Goal: Contribute content: Contribute content

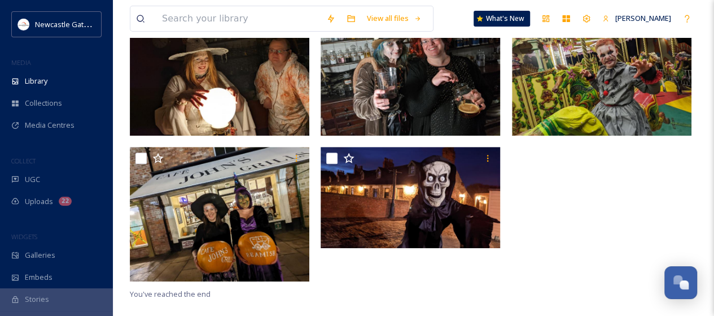
scroll to position [2406, 0]
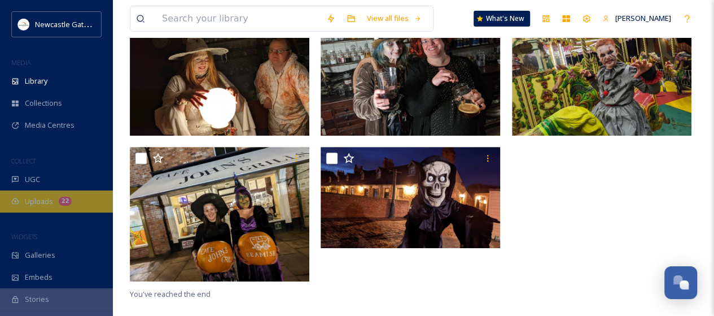
click at [56, 197] on div "Uploads 22" at bounding box center [56, 201] width 113 height 22
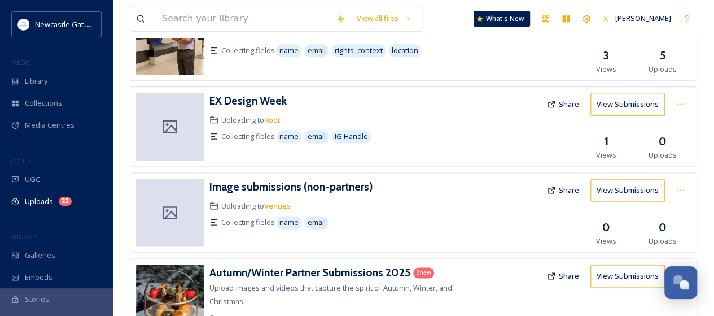
scroll to position [729, 0]
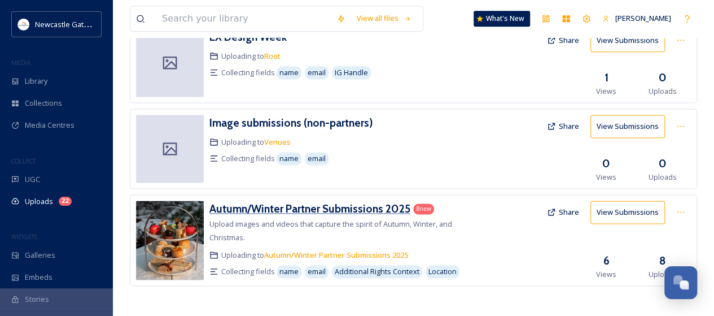
click at [308, 208] on h3 "Autumn/Winter Partner Submissions 2025" at bounding box center [309, 209] width 201 height 14
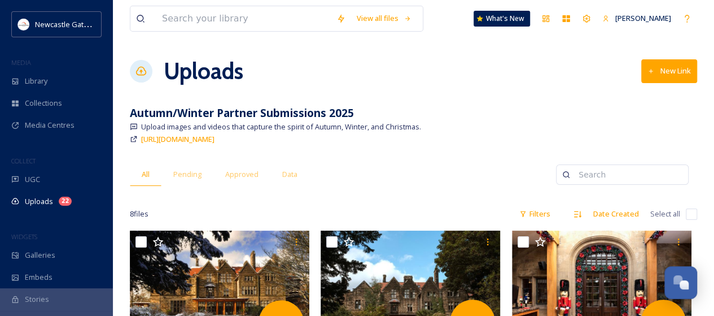
click at [695, 213] on input "checkbox" at bounding box center [691, 213] width 11 height 11
checkbox input "true"
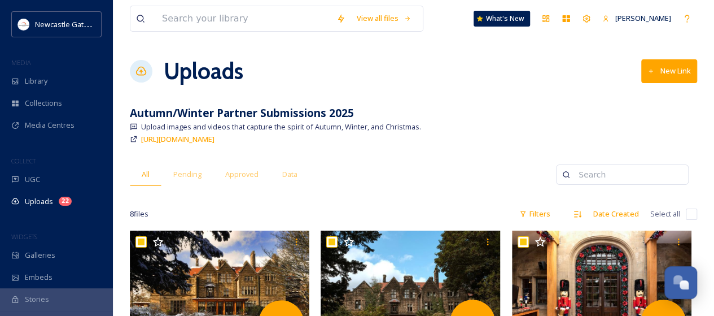
checkbox input "true"
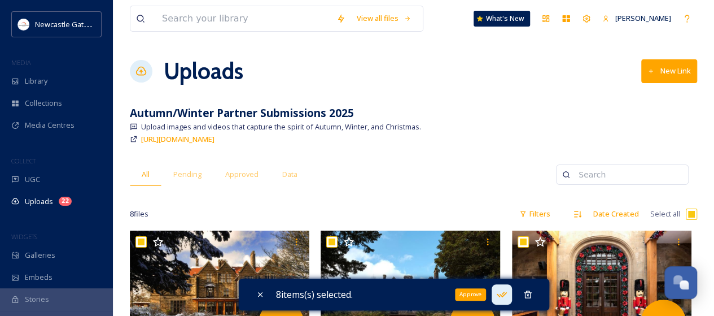
click at [507, 292] on icon at bounding box center [501, 293] width 11 height 11
checkbox input "false"
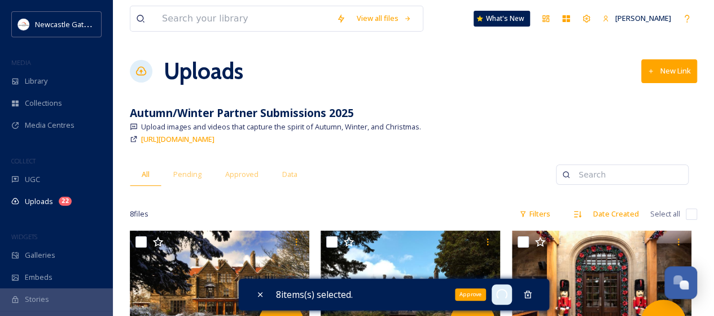
checkbox input "false"
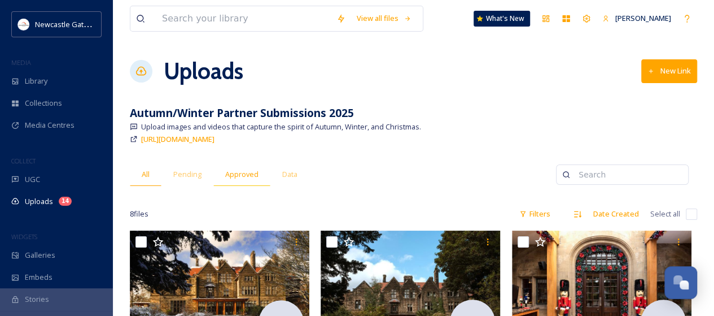
click at [239, 177] on span "Approved" at bounding box center [241, 174] width 33 height 11
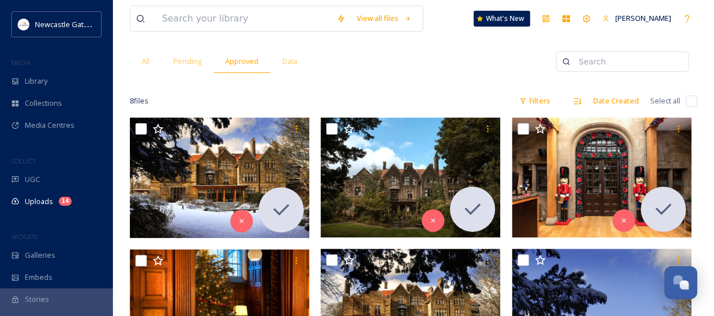
click at [693, 98] on input "checkbox" at bounding box center [691, 100] width 11 height 11
checkbox input "true"
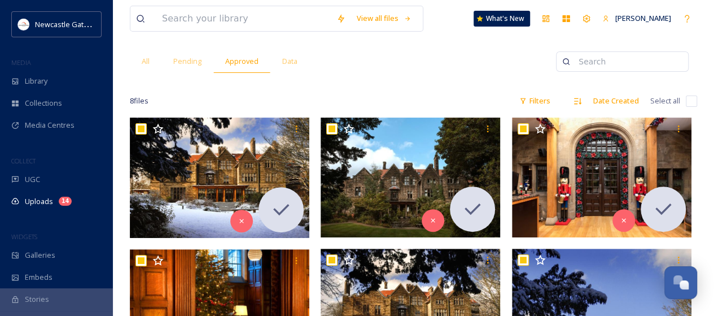
checkbox input "true"
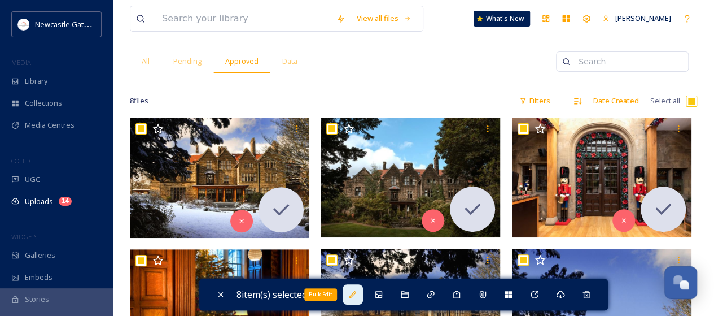
click at [357, 295] on icon at bounding box center [352, 294] width 9 height 9
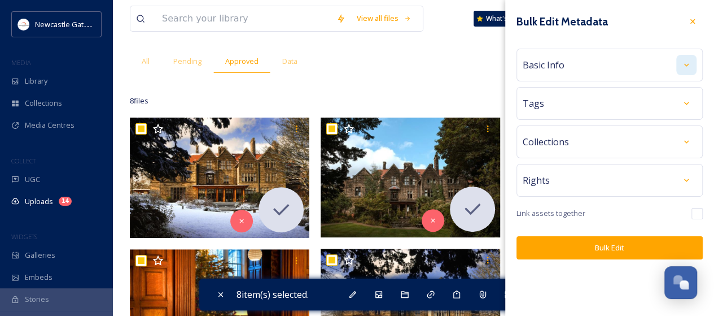
click at [685, 55] on div at bounding box center [686, 65] width 20 height 20
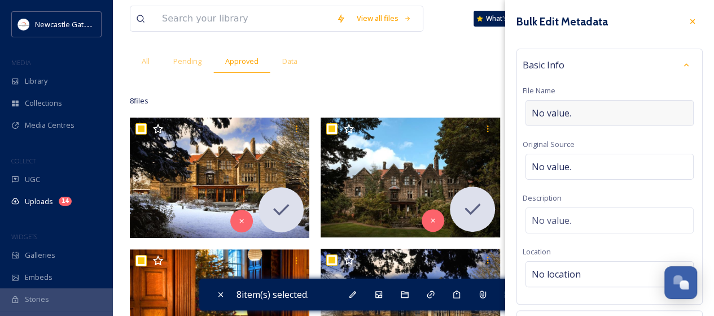
click at [563, 110] on span "No value." at bounding box center [552, 113] width 40 height 14
click at [544, 99] on div "Basic Info File Name No value. Original Source No value. Description No value. …" at bounding box center [610, 177] width 186 height 256
click at [596, 106] on div "No value." at bounding box center [610, 113] width 168 height 26
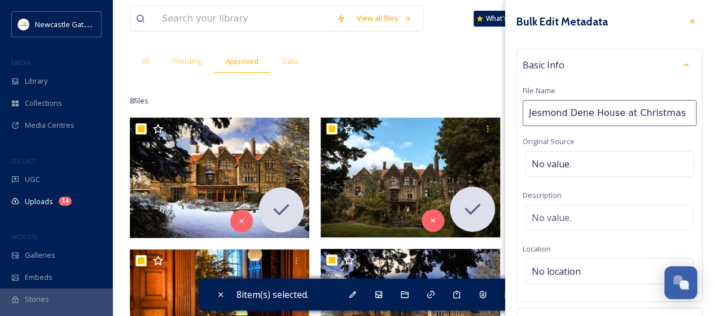
type input "Jesmond Dene House at Christmas"
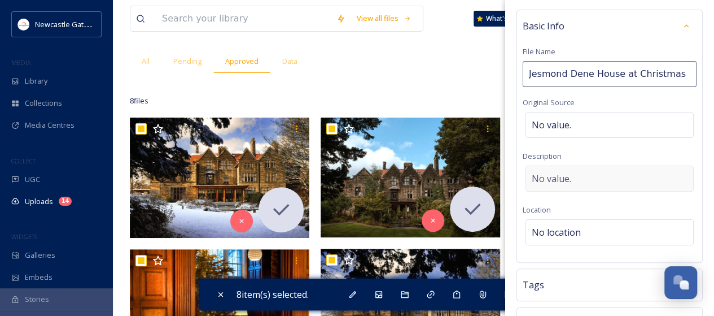
scroll to position [56, 0]
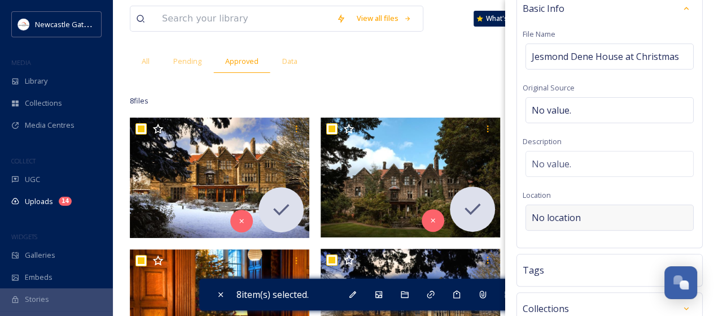
click at [594, 211] on div "No location" at bounding box center [610, 217] width 168 height 26
click at [604, 215] on input at bounding box center [609, 217] width 167 height 25
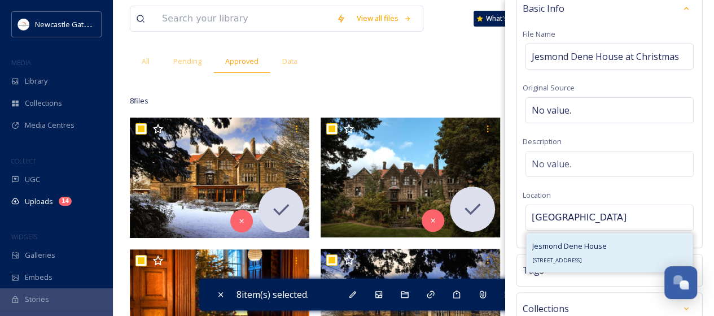
type input "[GEOGRAPHIC_DATA]"
click at [599, 244] on span "Jesmond Dene House" at bounding box center [569, 245] width 75 height 10
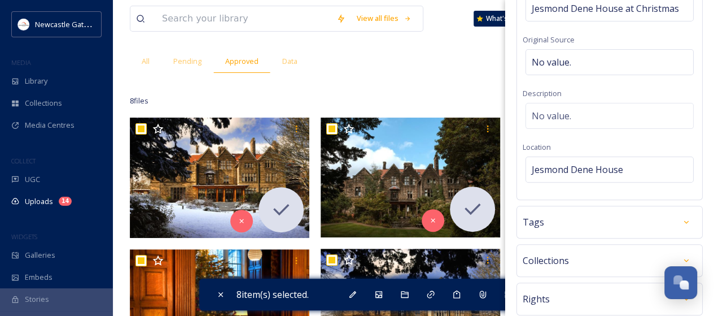
scroll to position [169, 0]
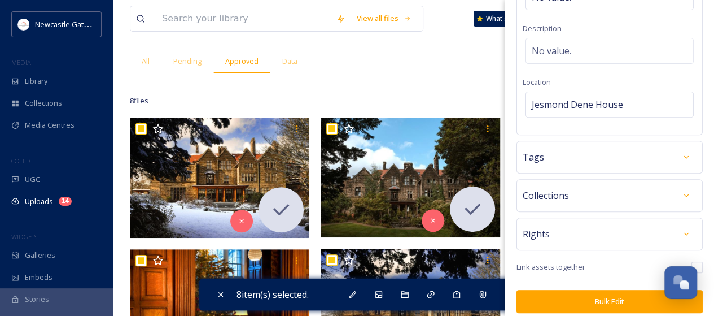
click at [649, 157] on div "Tags" at bounding box center [610, 157] width 174 height 20
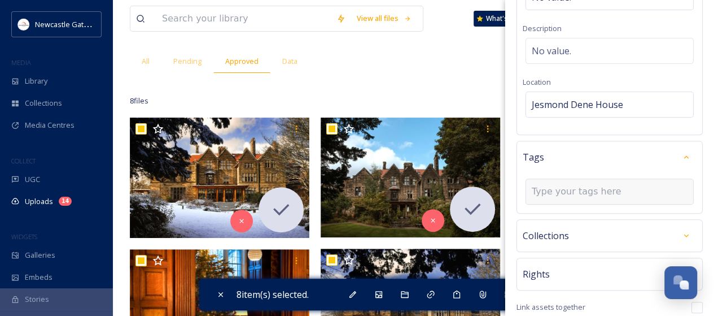
click at [584, 189] on input at bounding box center [588, 192] width 113 height 14
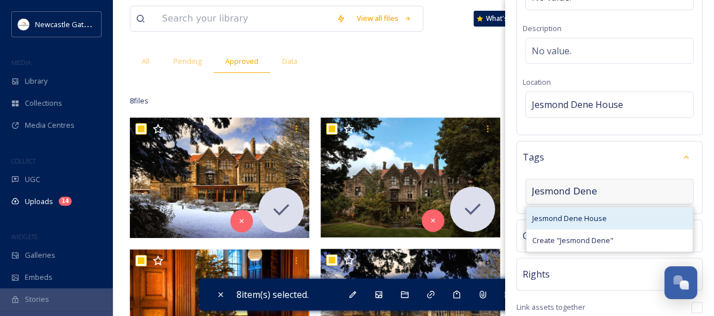
type input "Jesmond Dene"
click at [575, 215] on span "Jesmond Dene House" at bounding box center [569, 218] width 75 height 11
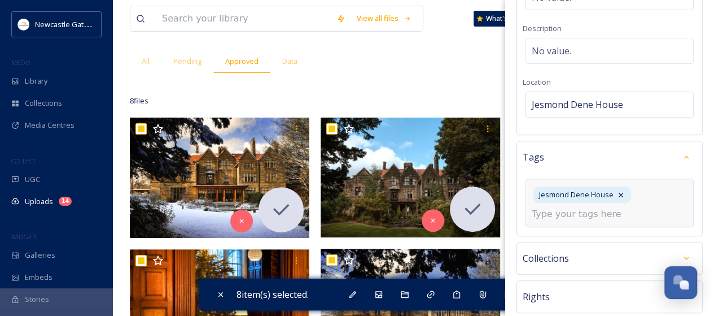
click at [587, 215] on input at bounding box center [588, 214] width 113 height 14
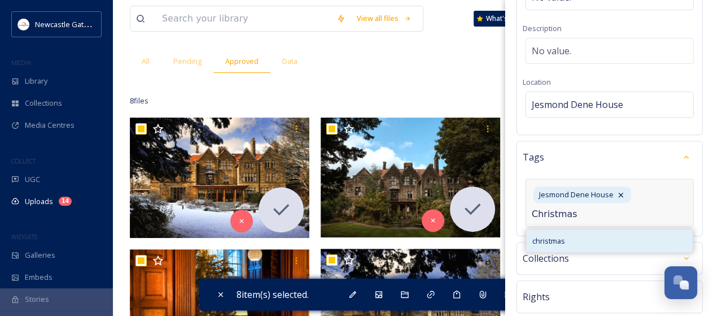
type input "Christmas"
click at [545, 242] on span "christmas" at bounding box center [548, 240] width 33 height 11
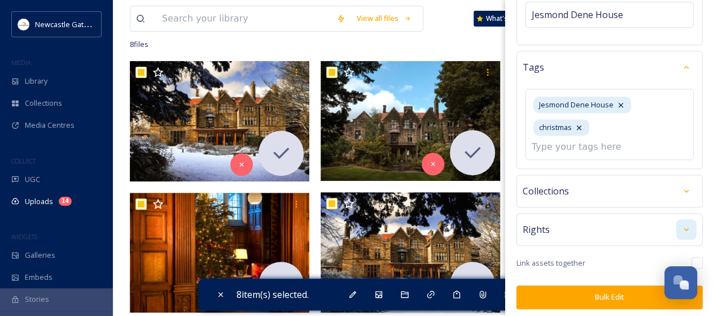
click at [683, 226] on div at bounding box center [686, 229] width 20 height 20
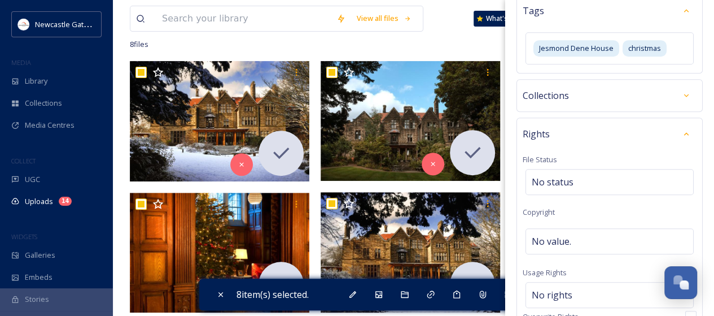
scroll to position [372, 0]
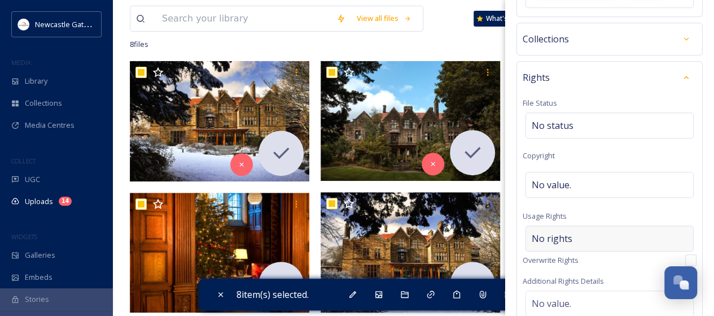
click at [549, 234] on span "No rights" at bounding box center [552, 238] width 41 height 14
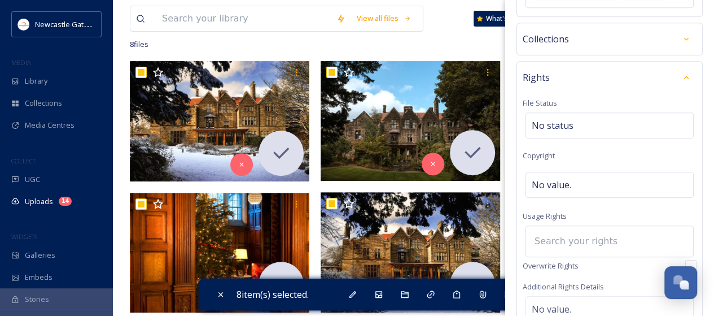
click at [549, 235] on input at bounding box center [591, 241] width 124 height 25
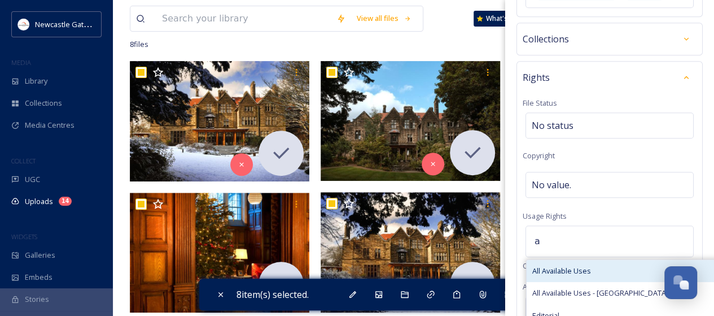
type input "a"
click at [566, 268] on span "All Available Uses" at bounding box center [561, 270] width 59 height 11
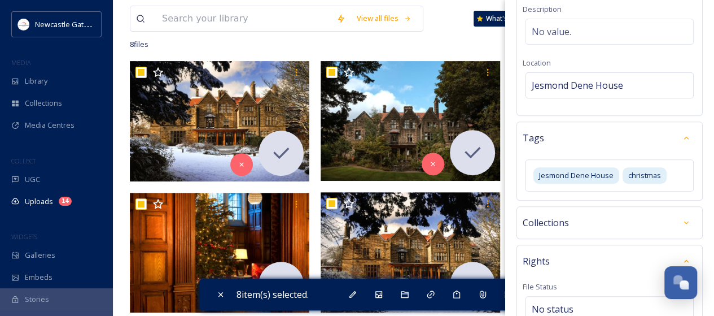
scroll to position [0, 0]
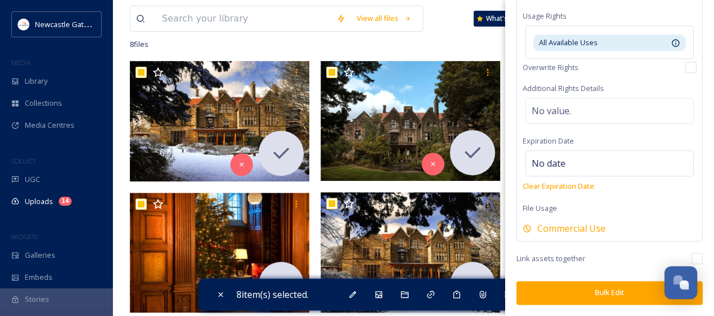
click at [600, 291] on button "Bulk Edit" at bounding box center [610, 292] width 186 height 23
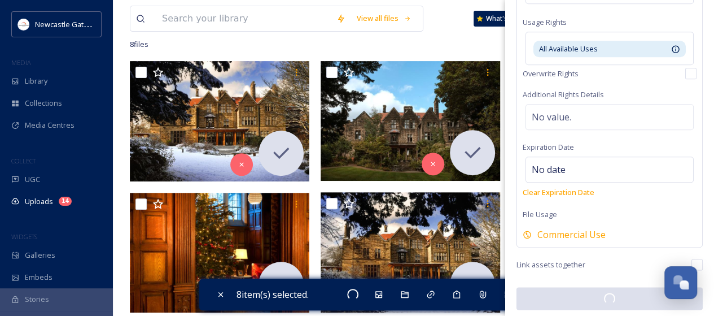
checkbox input "false"
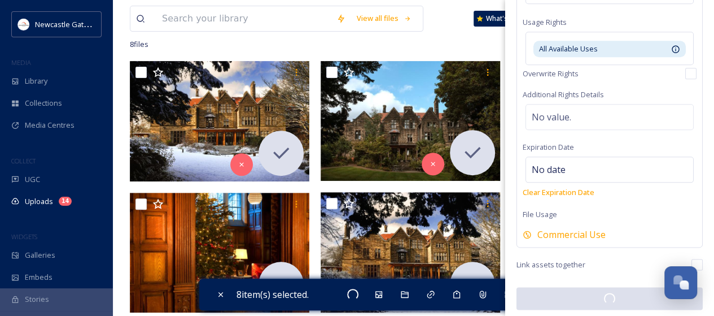
checkbox input "false"
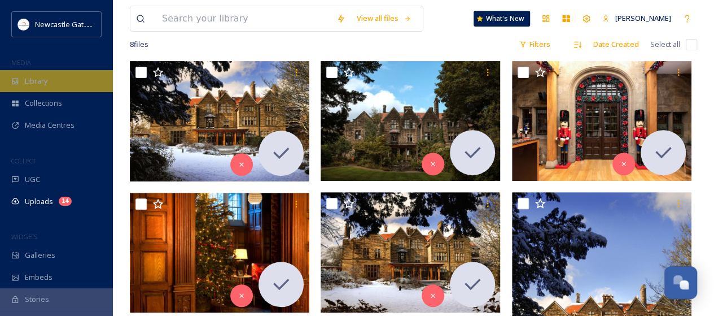
click at [50, 82] on div "Library" at bounding box center [56, 81] width 113 height 22
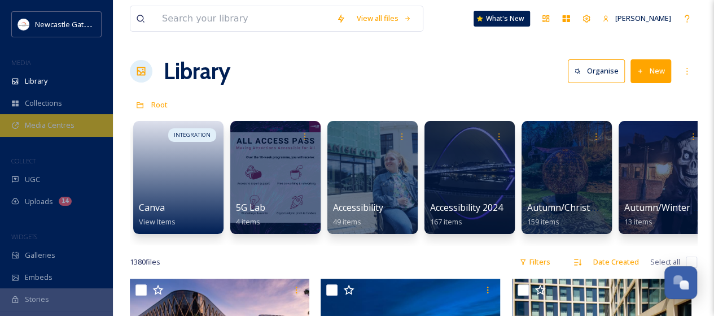
click at [50, 125] on span "Media Centres" at bounding box center [50, 125] width 50 height 11
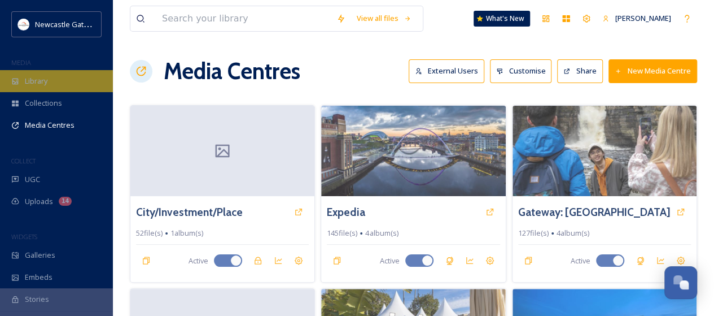
click at [40, 84] on span "Library" at bounding box center [36, 81] width 23 height 11
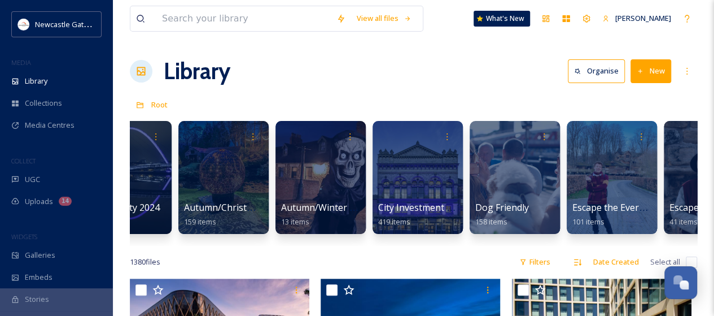
scroll to position [0, 341]
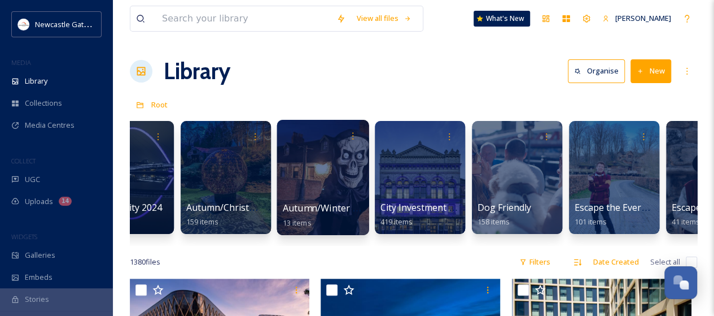
click at [350, 182] on div at bounding box center [323, 177] width 92 height 115
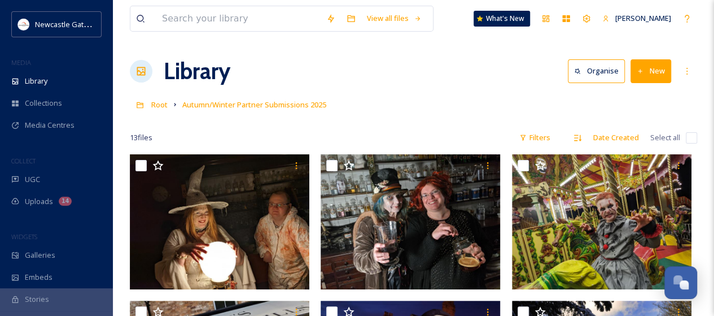
click at [695, 134] on input "checkbox" at bounding box center [691, 137] width 11 height 11
checkbox input "true"
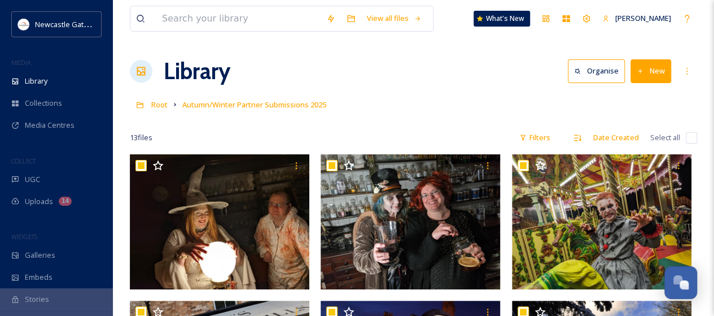
checkbox input "true"
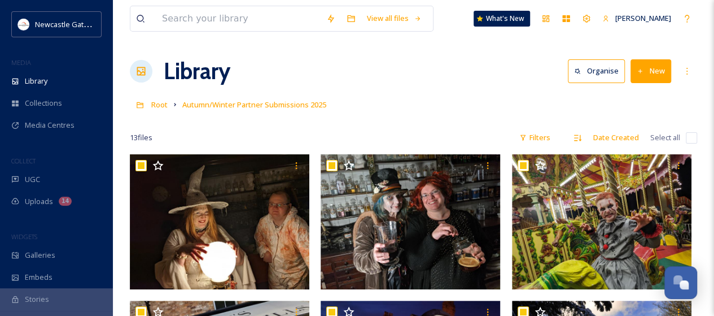
checkbox input "true"
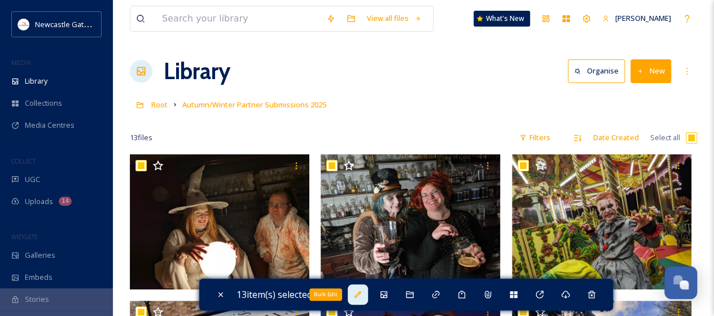
click at [359, 295] on icon at bounding box center [357, 294] width 7 height 7
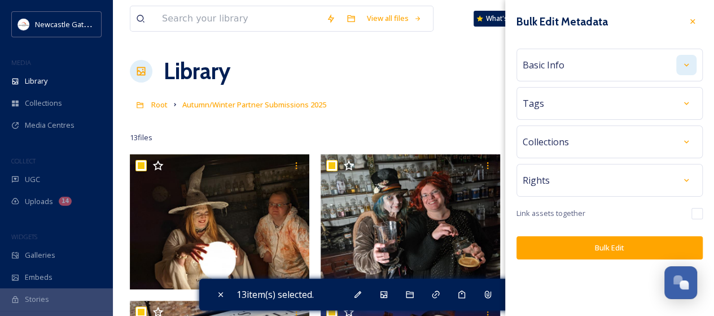
click at [679, 60] on div at bounding box center [686, 65] width 20 height 20
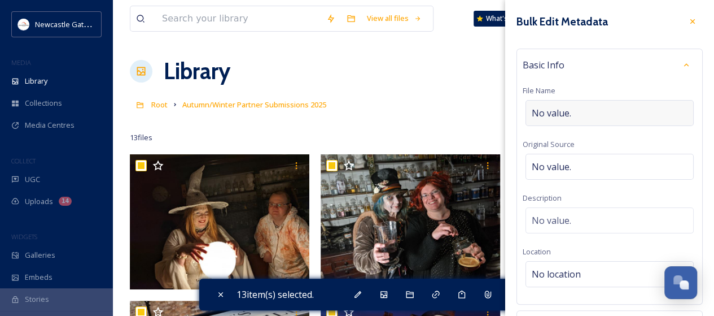
click at [580, 115] on div "No value." at bounding box center [610, 113] width 168 height 26
click at [580, 115] on input at bounding box center [610, 113] width 174 height 26
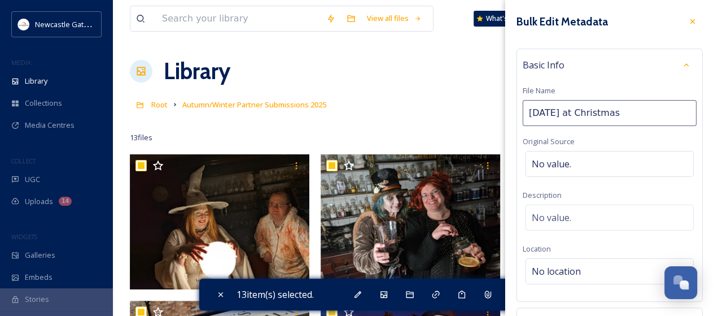
type input "[DATE] at Christmas"
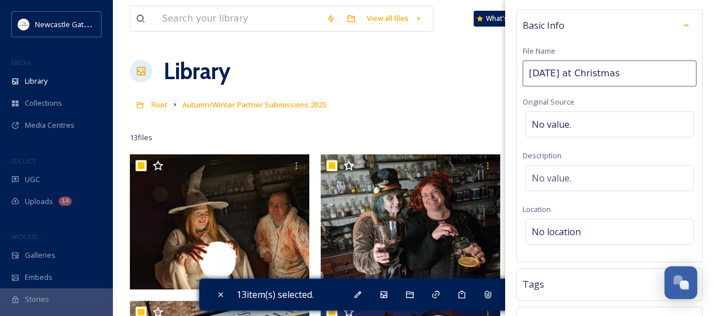
scroll to position [56, 0]
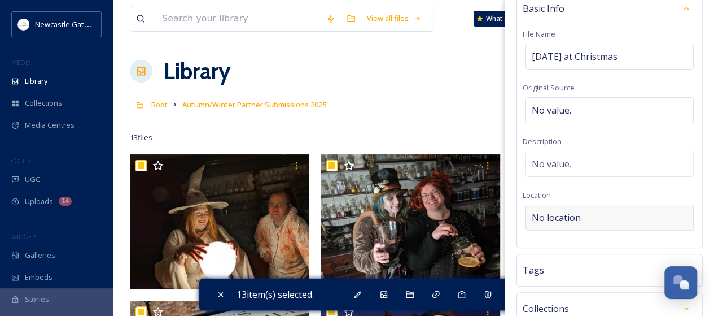
click at [542, 216] on span "No location" at bounding box center [556, 218] width 49 height 14
click at [559, 219] on input at bounding box center [609, 217] width 167 height 25
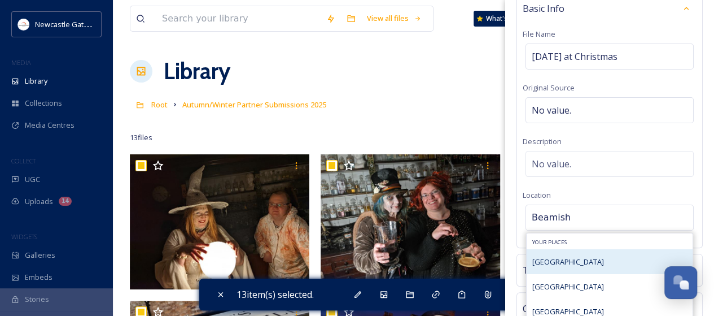
type input "Beamish"
click at [564, 258] on span "[GEOGRAPHIC_DATA]" at bounding box center [568, 261] width 72 height 10
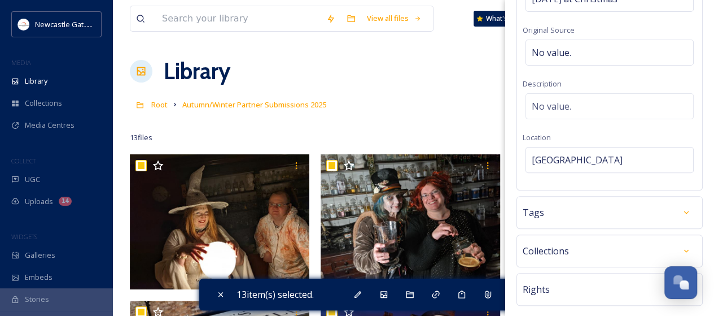
scroll to position [169, 0]
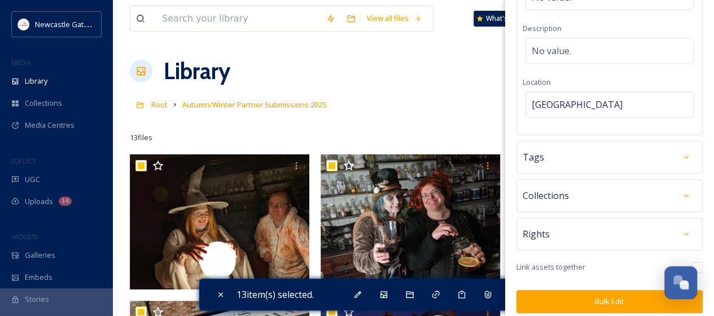
click at [586, 155] on div "Tags" at bounding box center [610, 157] width 174 height 20
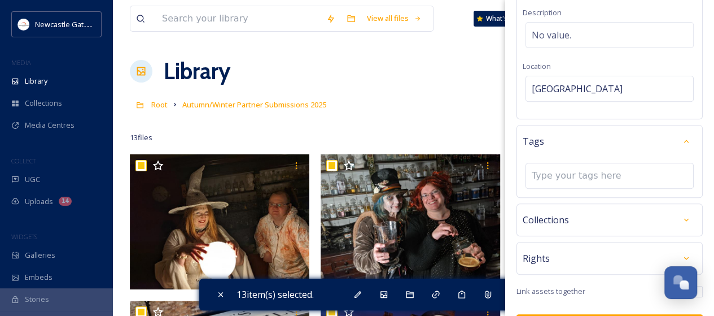
scroll to position [214, 0]
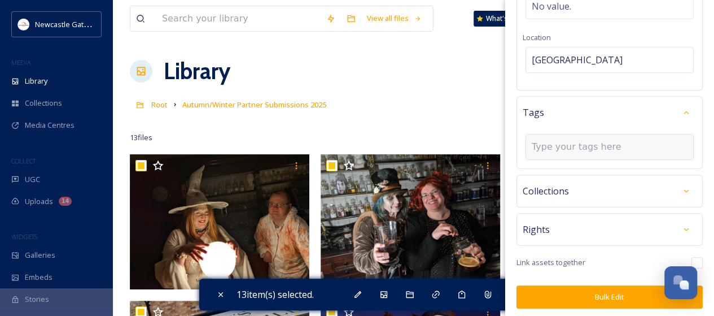
click at [595, 147] on input at bounding box center [588, 147] width 113 height 14
type input "a"
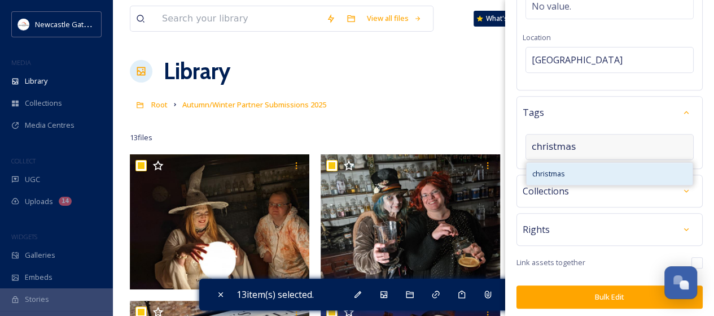
type input "christmas"
click at [545, 177] on div "christmas" at bounding box center [610, 174] width 166 height 22
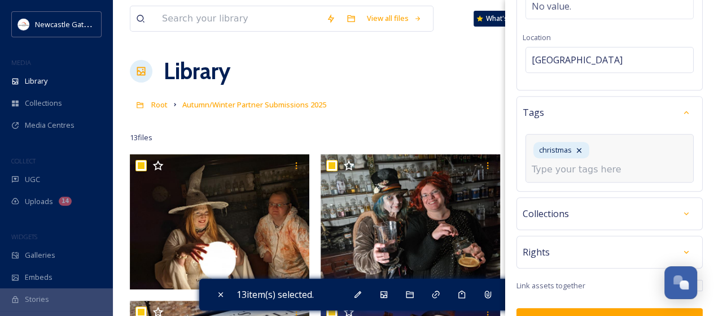
click at [619, 168] on input at bounding box center [588, 170] width 113 height 14
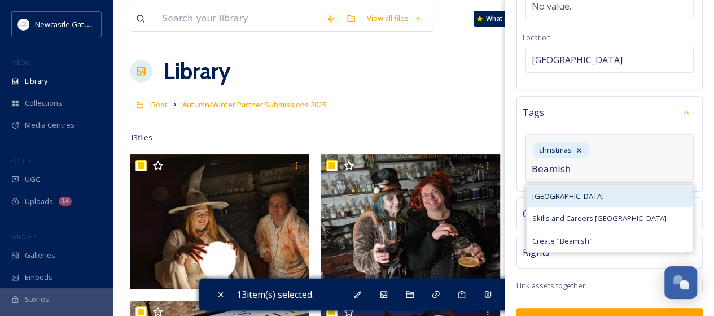
type input "Beamish"
click at [569, 194] on span "[GEOGRAPHIC_DATA]" at bounding box center [568, 196] width 72 height 11
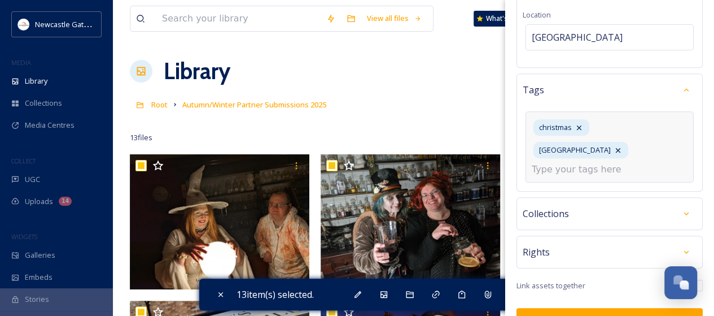
click at [593, 242] on div "Rights" at bounding box center [610, 252] width 174 height 20
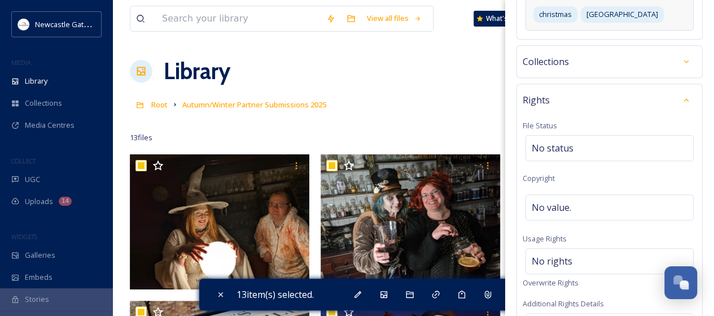
scroll to position [406, 0]
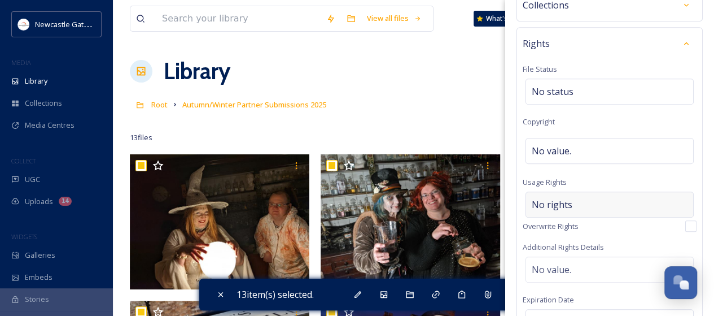
click at [564, 205] on span "No rights" at bounding box center [552, 205] width 41 height 14
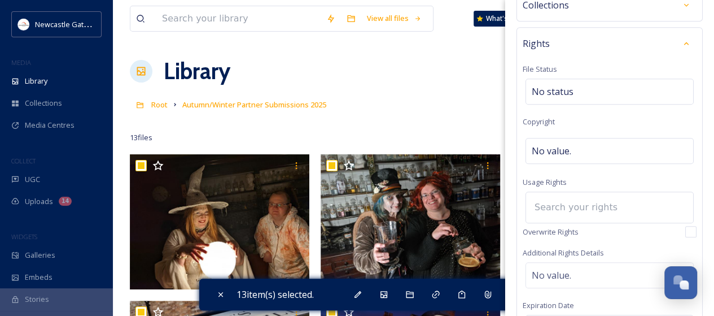
click at [563, 202] on input at bounding box center [591, 207] width 124 height 25
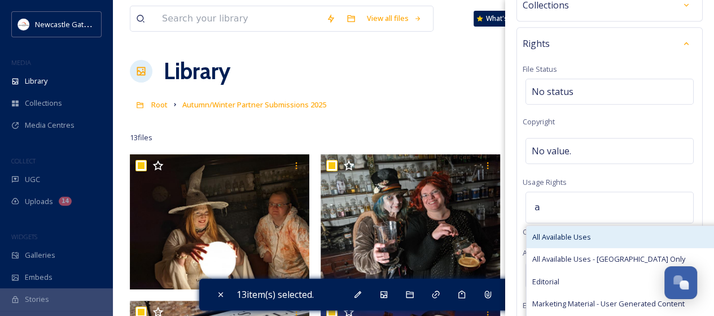
type input "a"
click at [563, 232] on span "All Available Uses" at bounding box center [561, 236] width 59 height 11
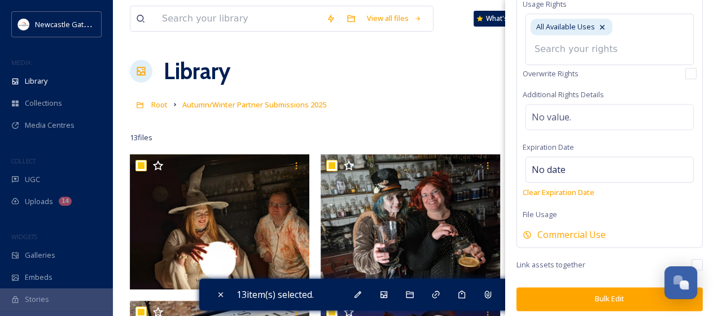
scroll to position [169, 0]
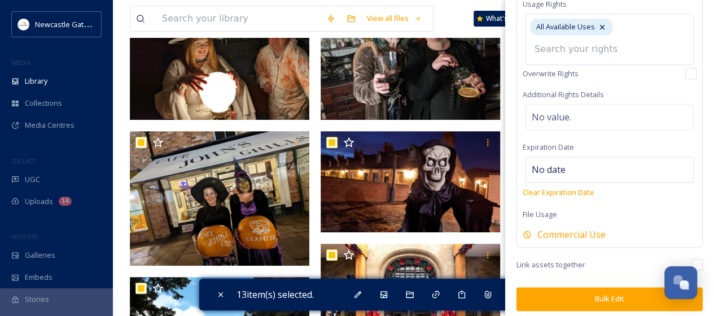
click at [599, 296] on button "Bulk Edit" at bounding box center [610, 298] width 186 height 23
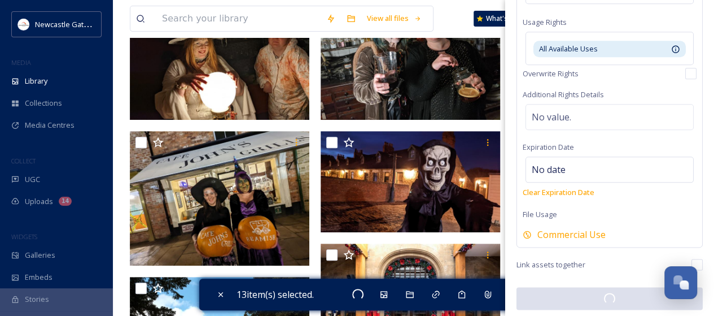
checkbox input "false"
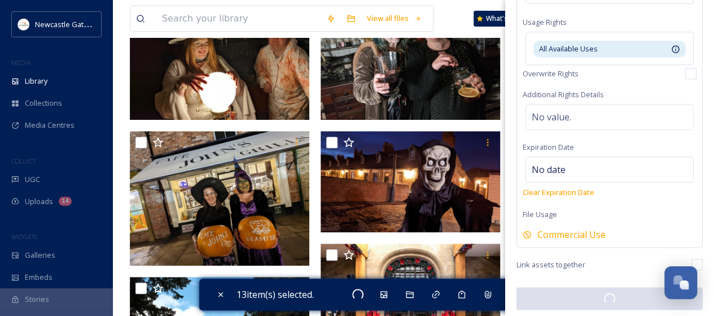
checkbox input "false"
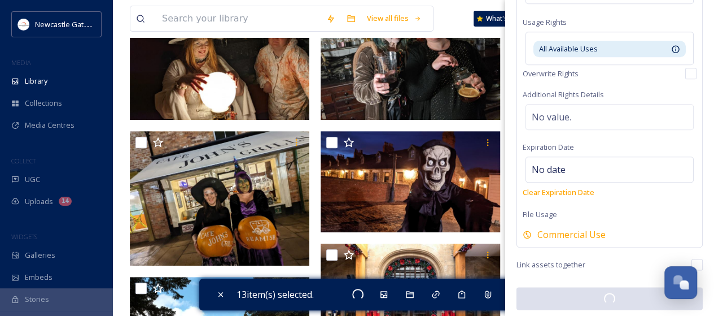
checkbox input "false"
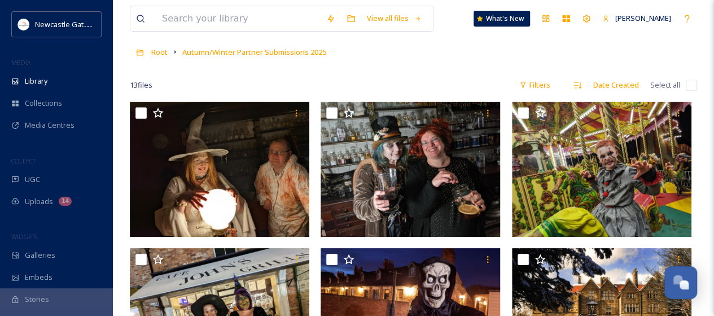
scroll to position [0, 0]
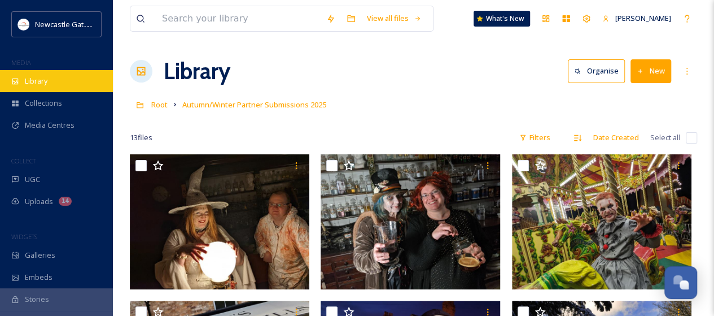
click at [33, 76] on span "Library" at bounding box center [36, 81] width 23 height 11
